Goal: Task Accomplishment & Management: Use online tool/utility

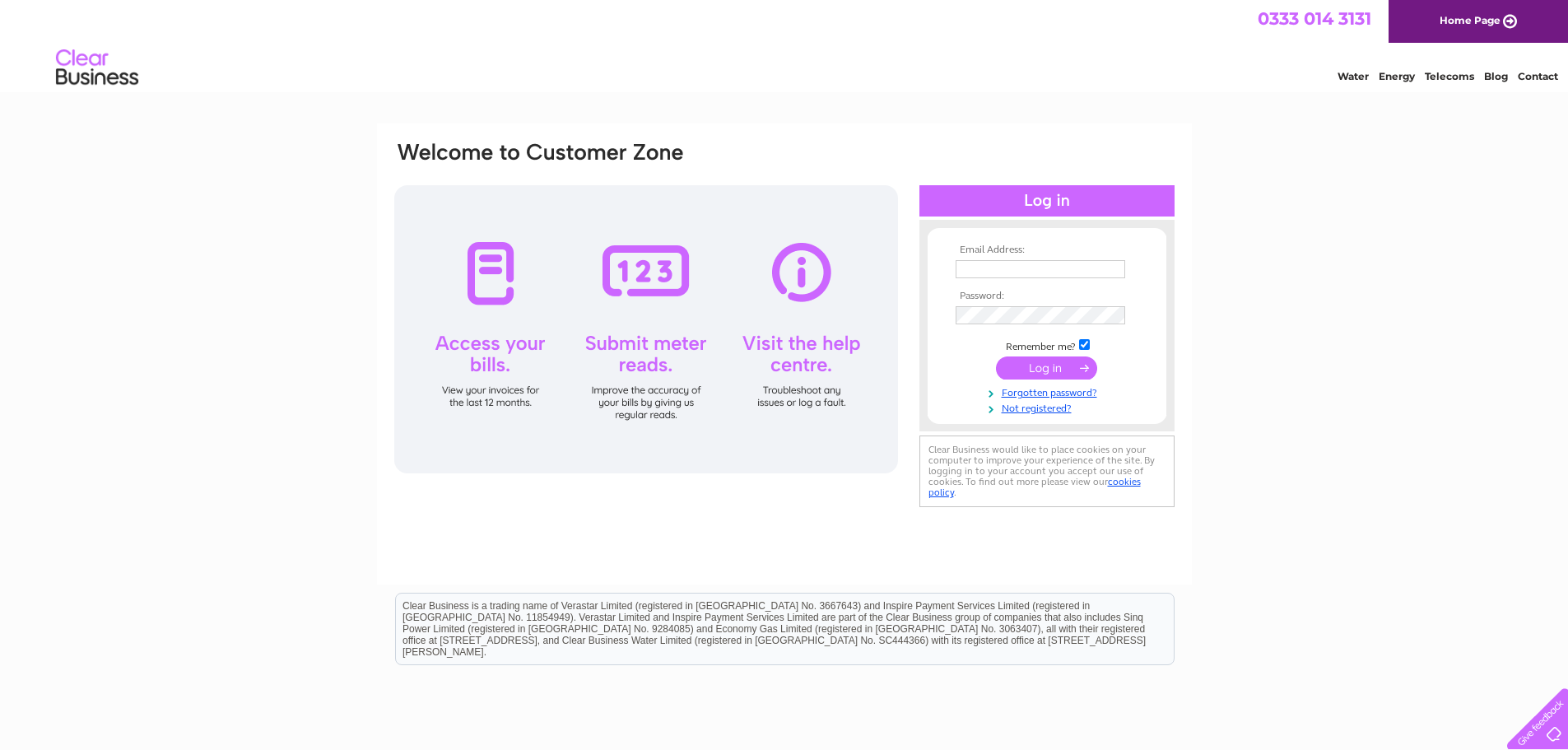
click at [1040, 265] on input "text" at bounding box center [1040, 269] width 170 height 18
type input "inverparkshop@gmail.com"
click at [996, 358] on input "submit" at bounding box center [1046, 370] width 101 height 23
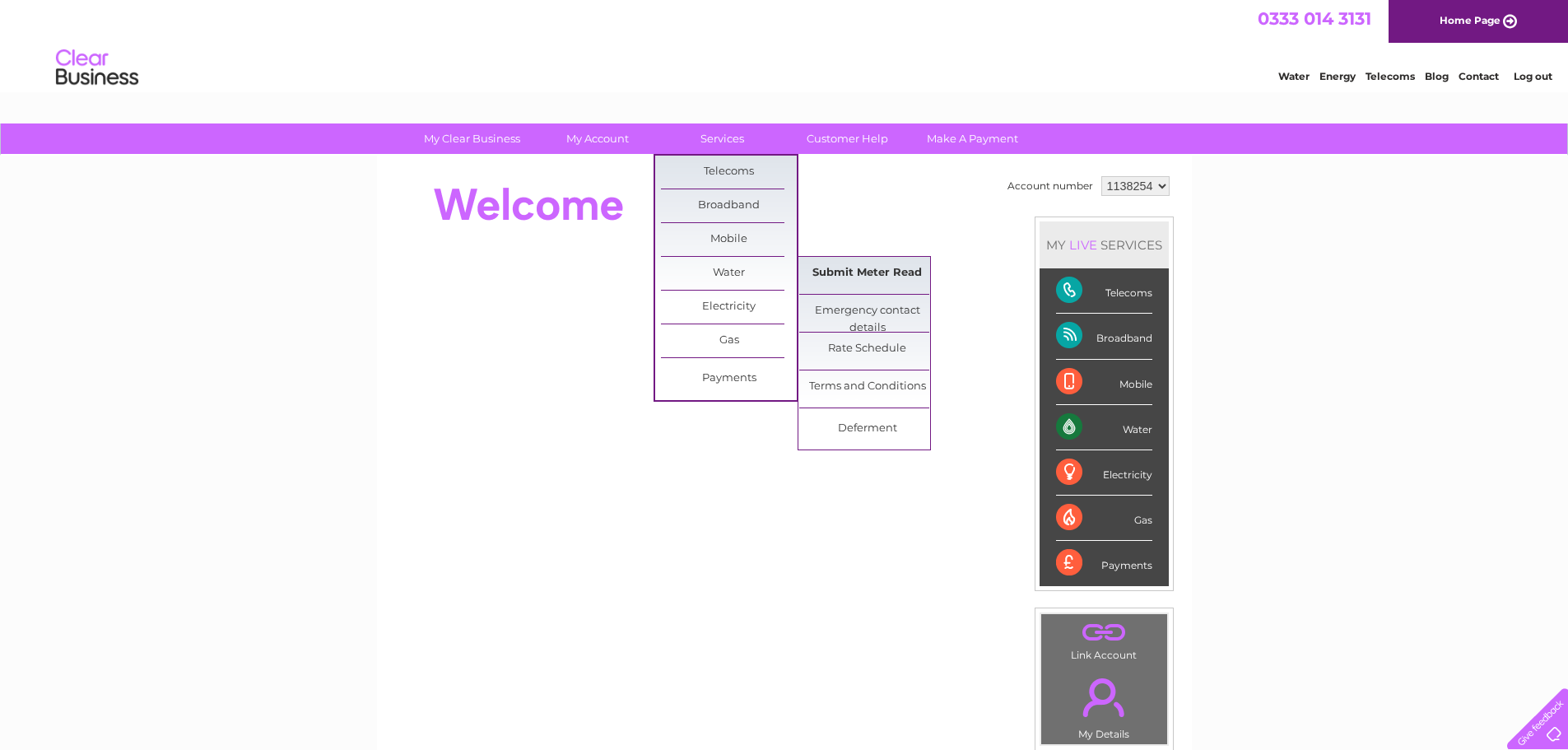
click at [851, 263] on link "Submit Meter Read" at bounding box center [867, 273] width 136 height 33
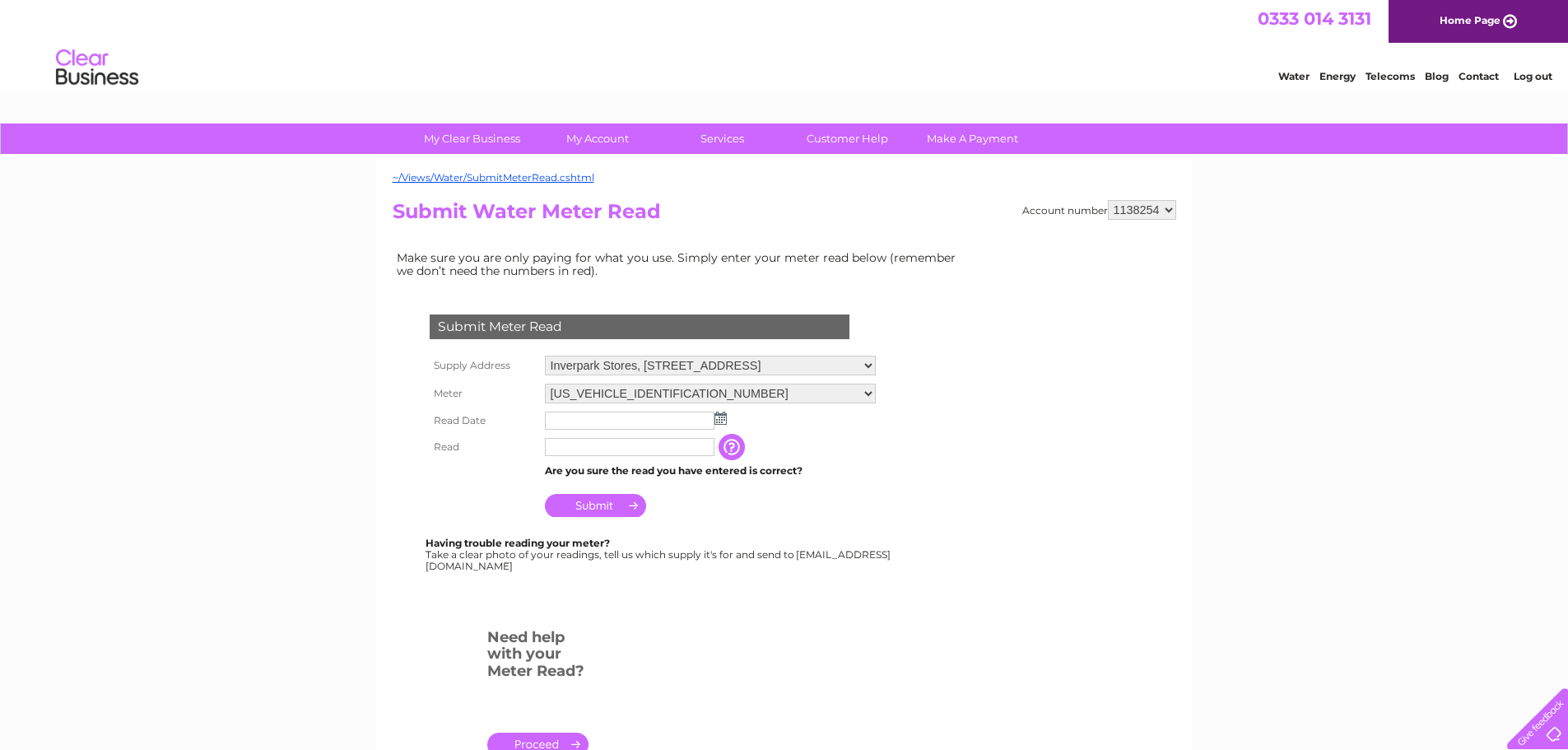
click at [720, 419] on img at bounding box center [720, 418] width 13 height 13
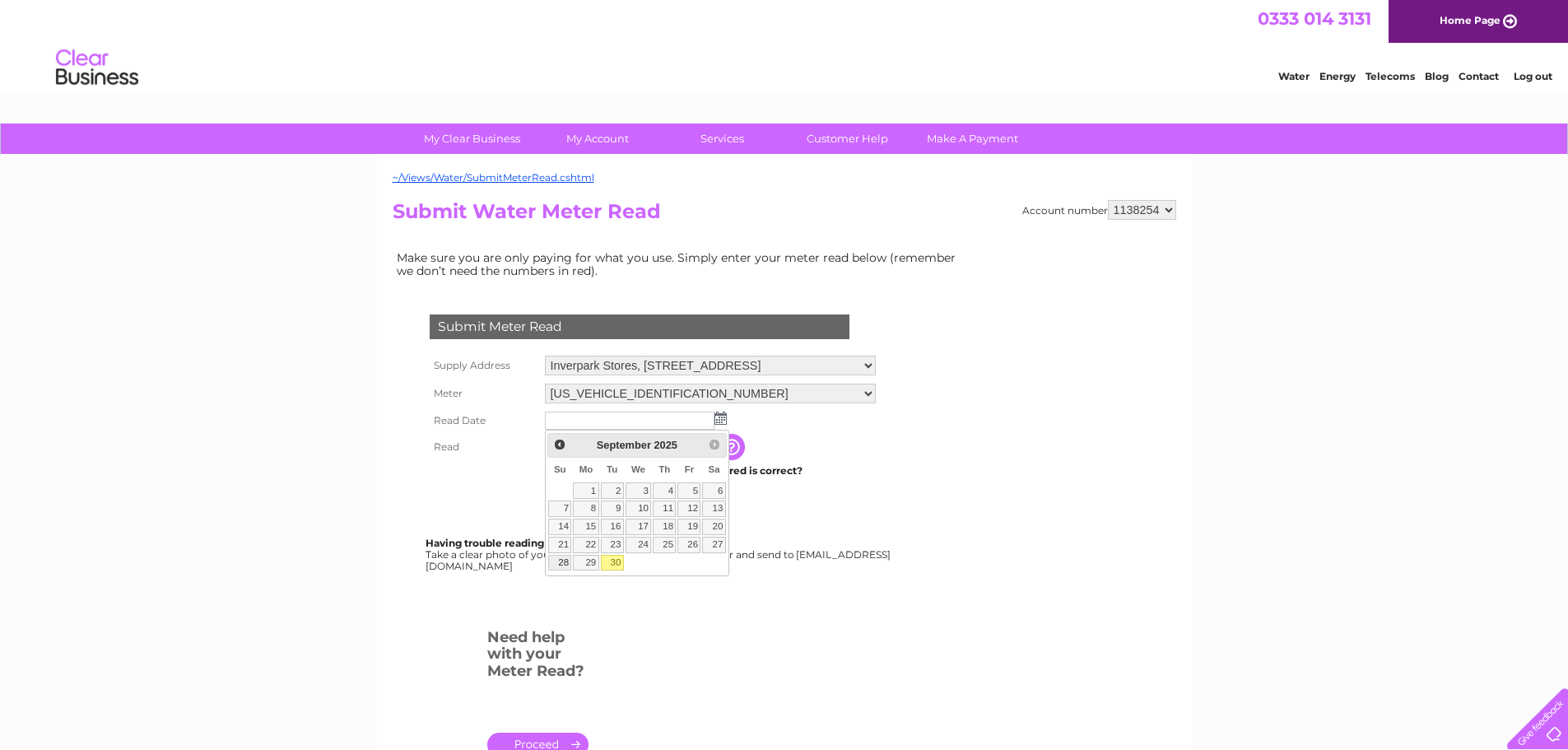
click at [550, 564] on link "28" at bounding box center [560, 562] width 23 height 16
type input "2025/09/28"
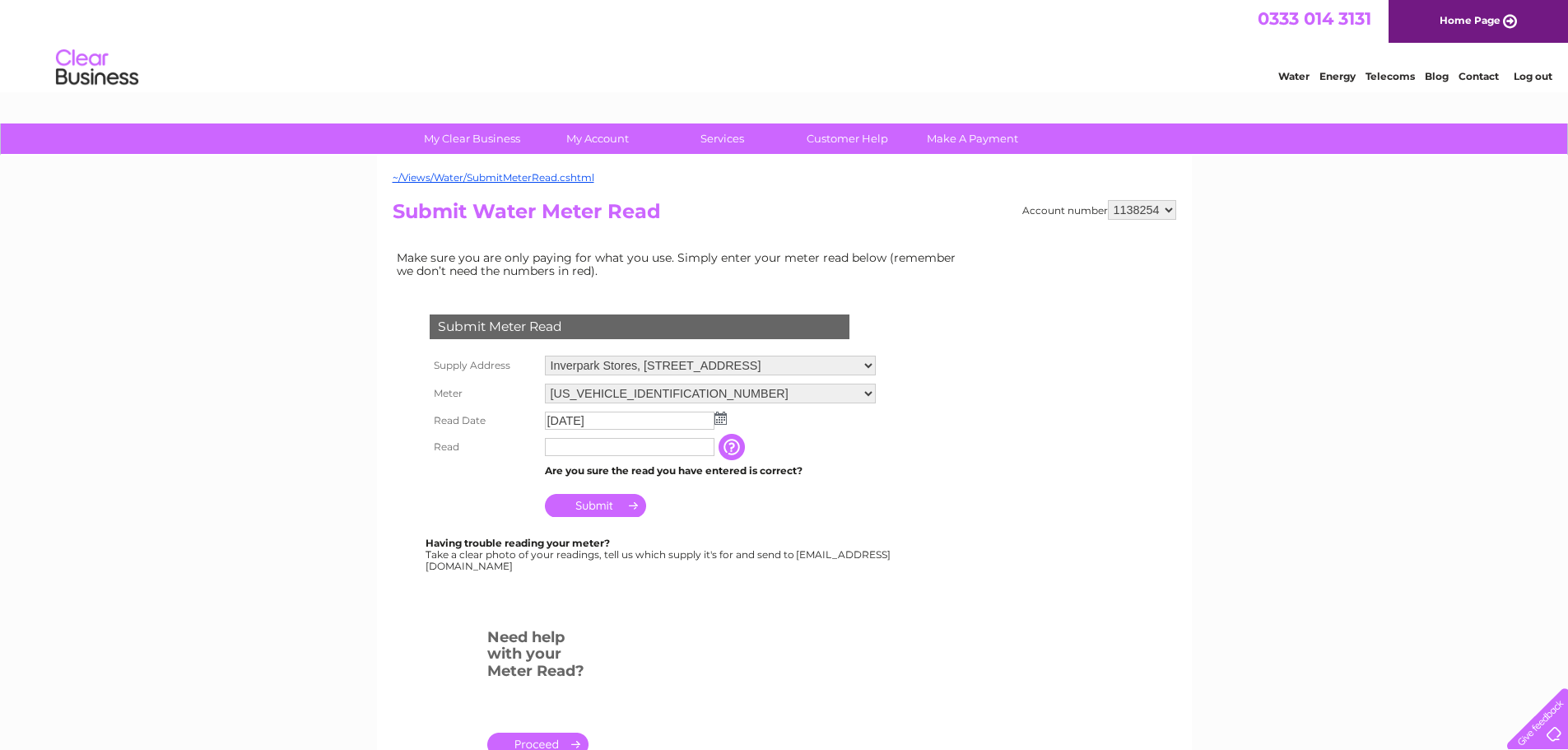
click at [641, 449] on input "text" at bounding box center [630, 447] width 170 height 18
type input "241"
click at [606, 504] on input "Submit" at bounding box center [595, 507] width 101 height 23
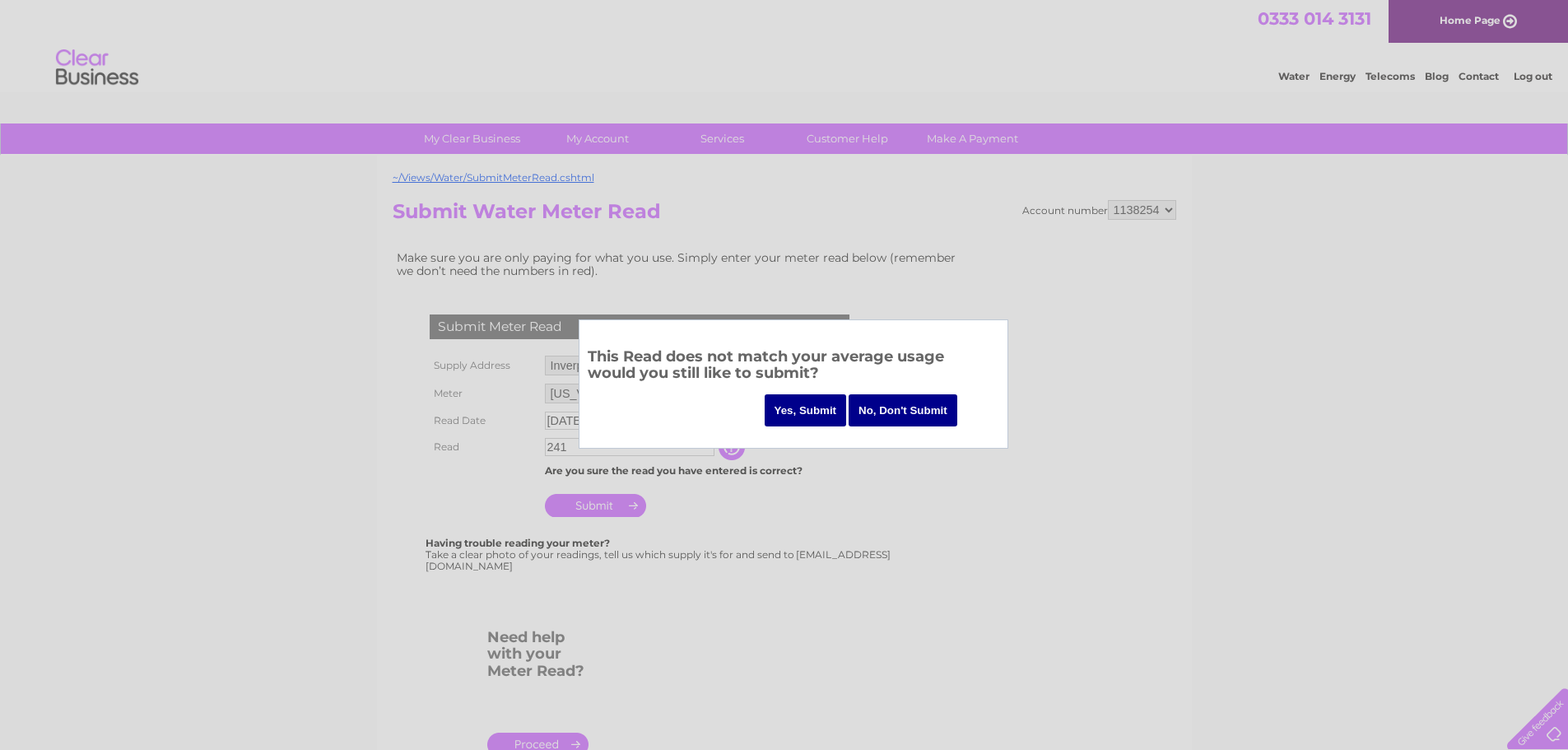
click at [802, 403] on input "Yes, Submit" at bounding box center [805, 409] width 82 height 32
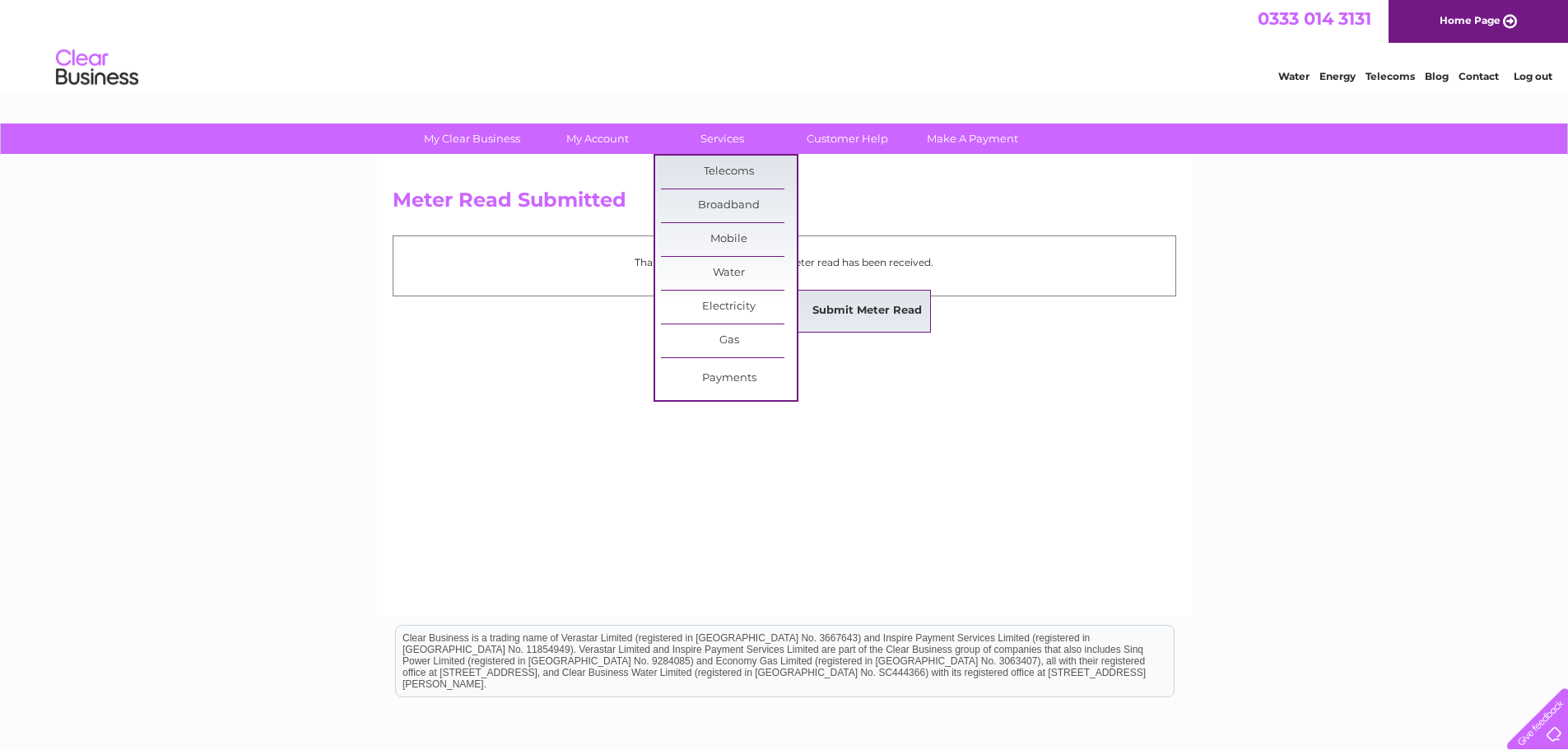
click at [842, 307] on link "Submit Meter Read" at bounding box center [867, 311] width 136 height 33
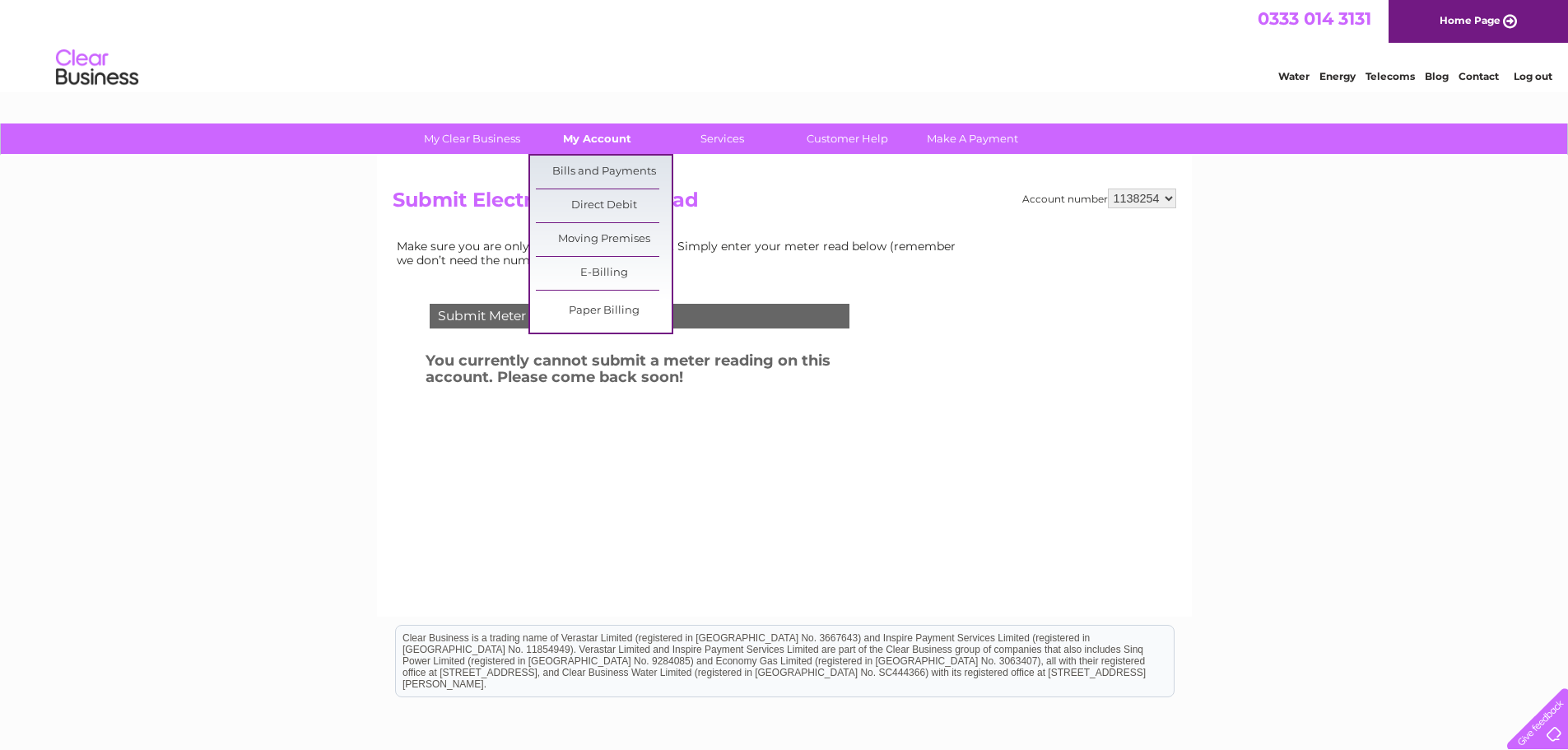
click at [581, 142] on link "My Account" at bounding box center [597, 139] width 136 height 31
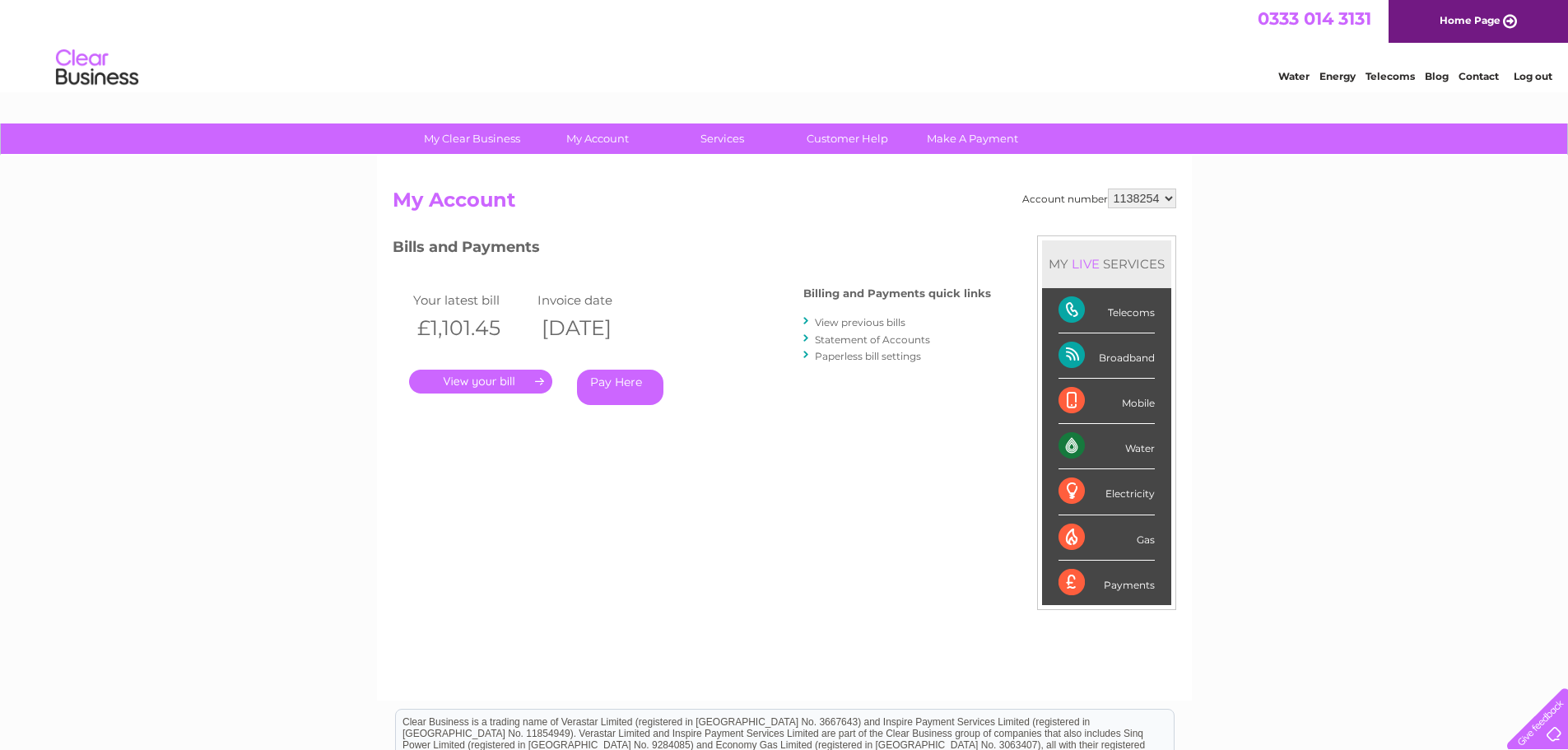
click at [723, 137] on link "Services" at bounding box center [722, 139] width 136 height 31
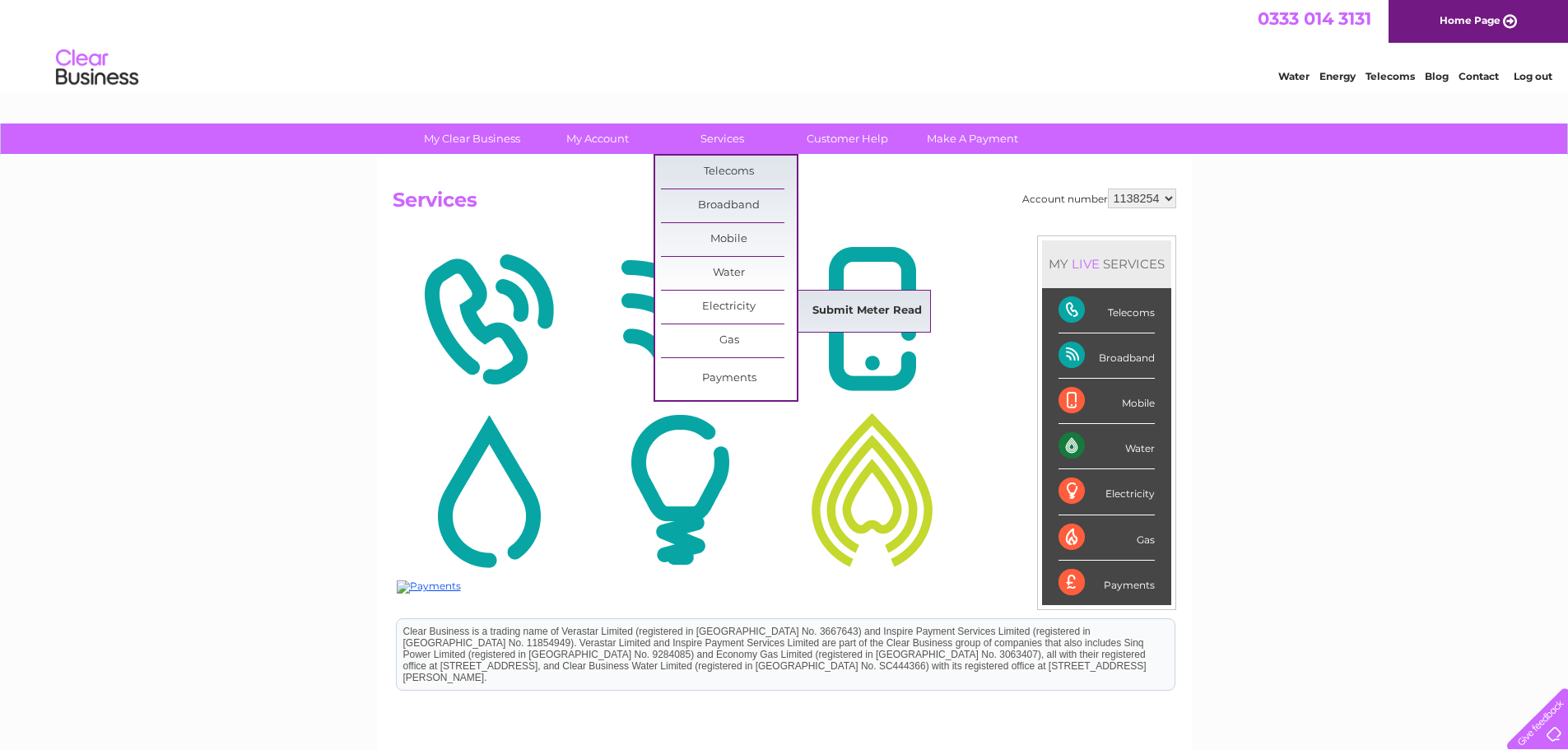
click at [836, 314] on link "Submit Meter Read" at bounding box center [867, 311] width 136 height 33
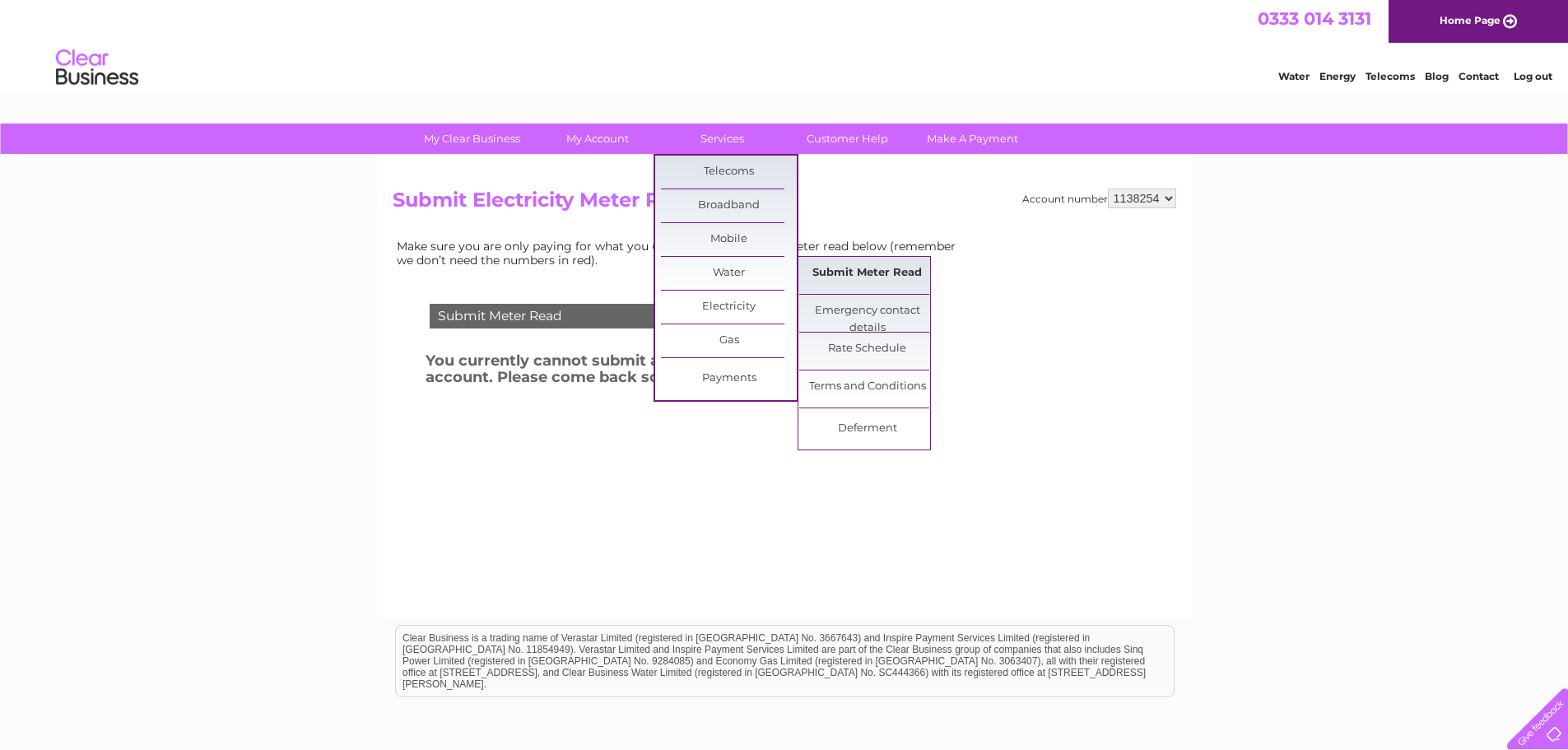
click at [908, 272] on link "Submit Meter Read" at bounding box center [867, 273] width 136 height 33
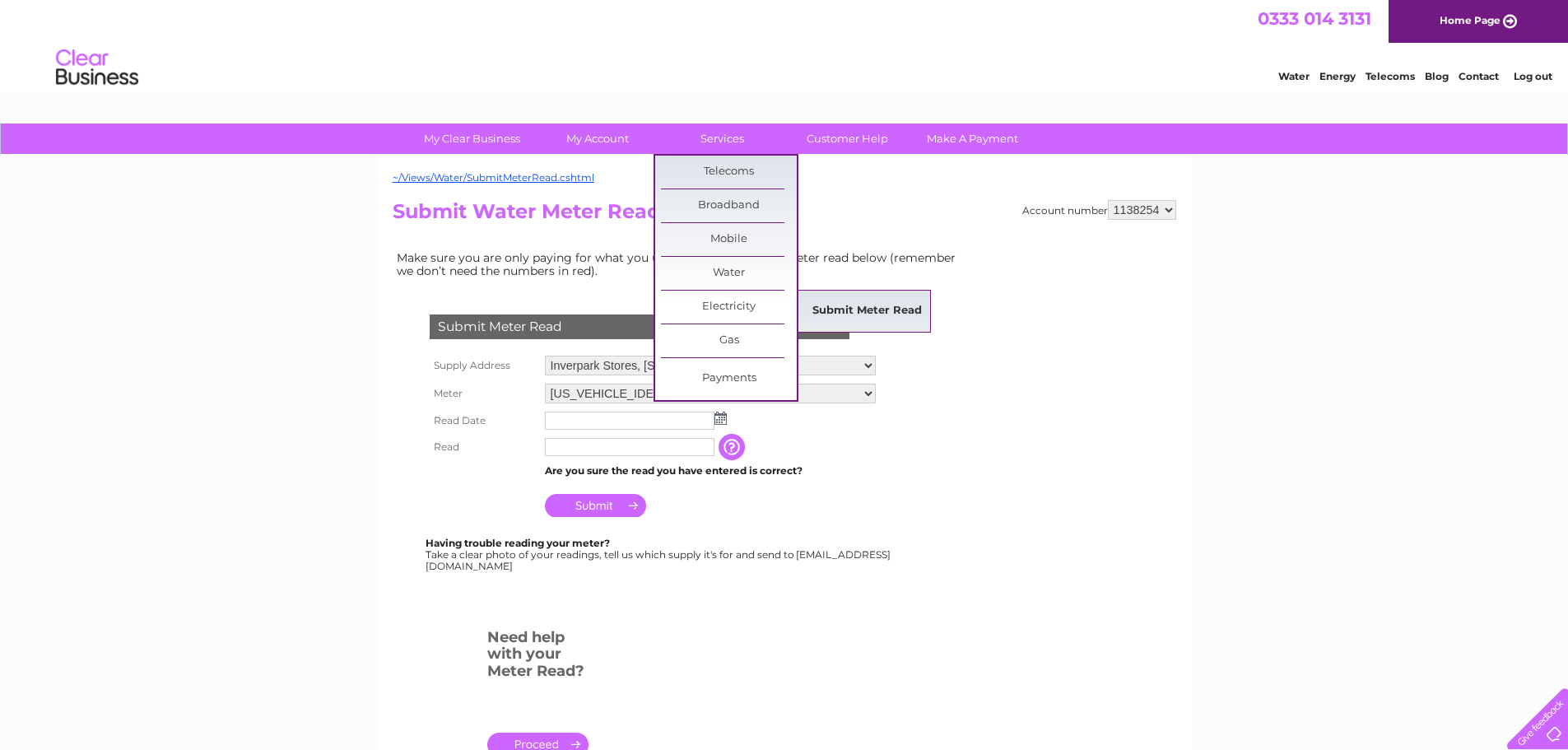
click at [839, 302] on link "Submit Meter Read" at bounding box center [867, 311] width 136 height 33
